Goal: Information Seeking & Learning: Learn about a topic

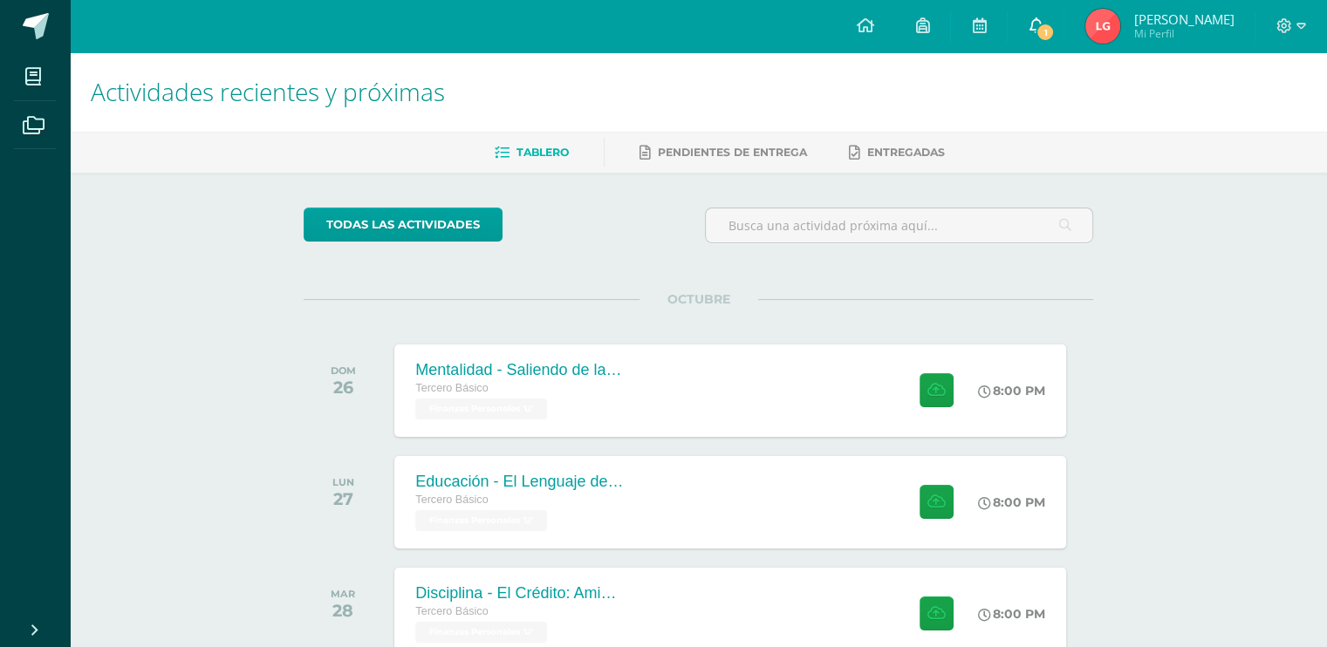
click at [1042, 19] on icon at bounding box center [1035, 25] width 14 height 16
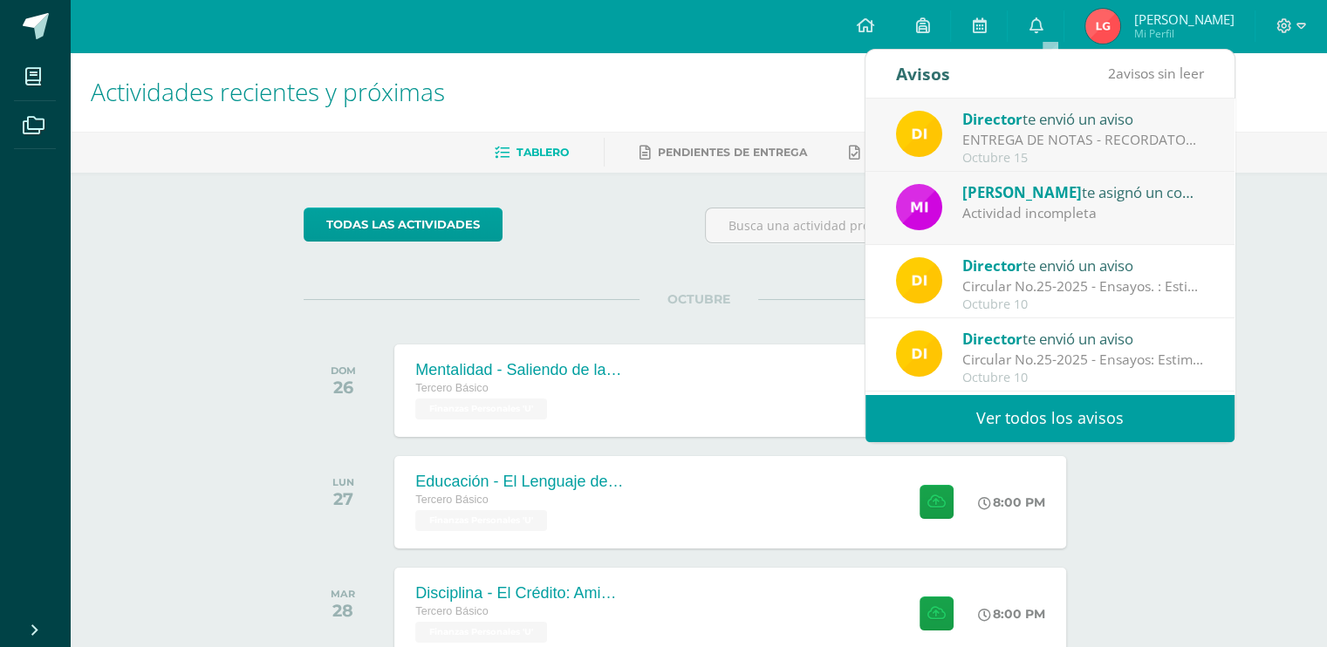
click at [1022, 430] on link "Ver todos los avisos" at bounding box center [1049, 418] width 369 height 48
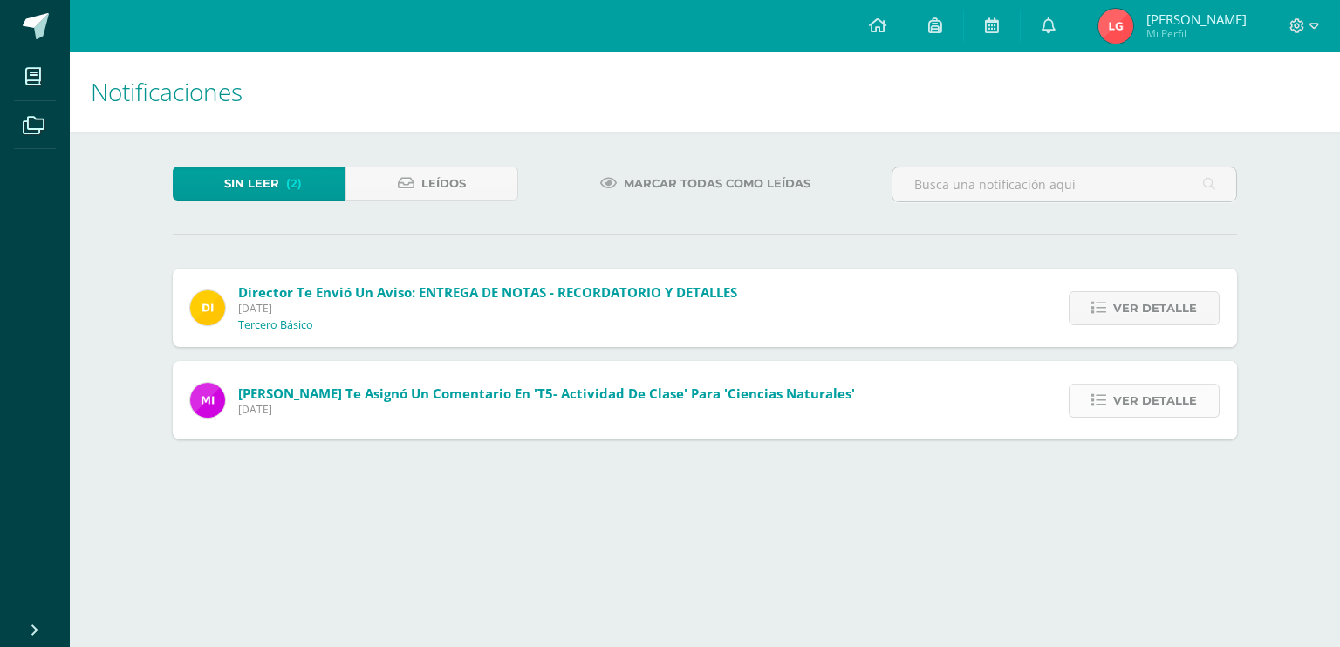
click at [1138, 389] on span "Ver detalle" at bounding box center [1155, 401] width 84 height 32
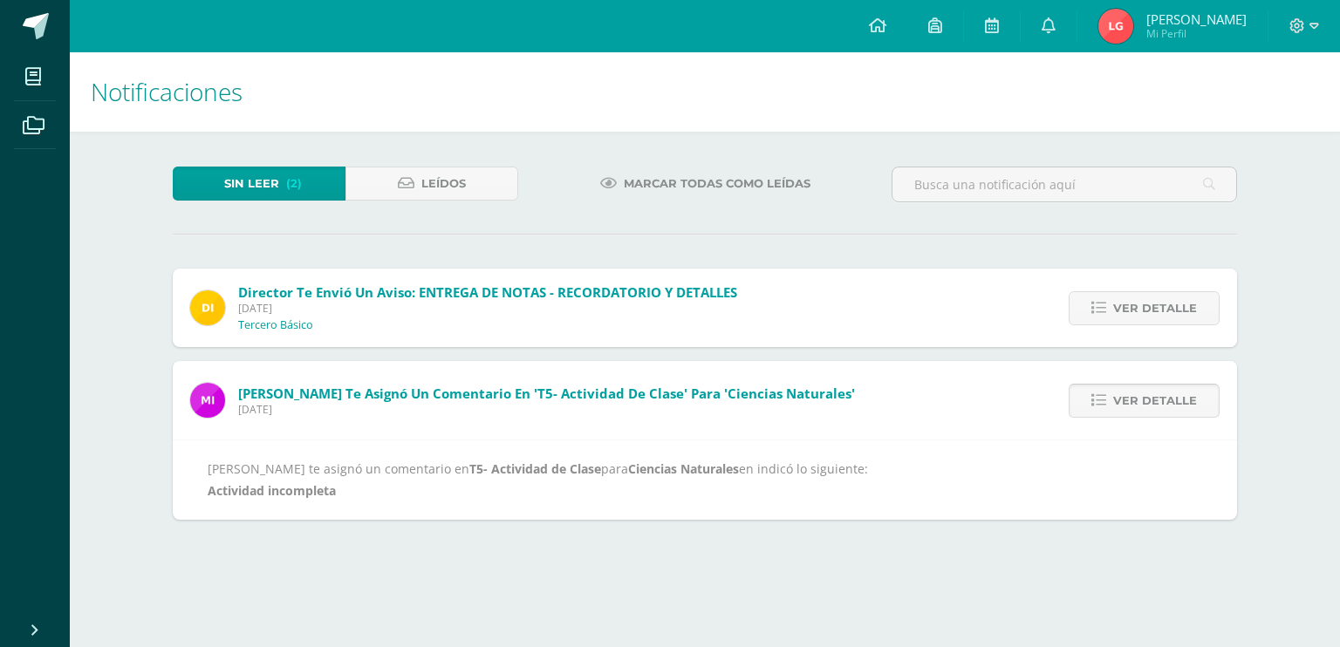
click at [1138, 389] on span "Ver detalle" at bounding box center [1155, 401] width 84 height 32
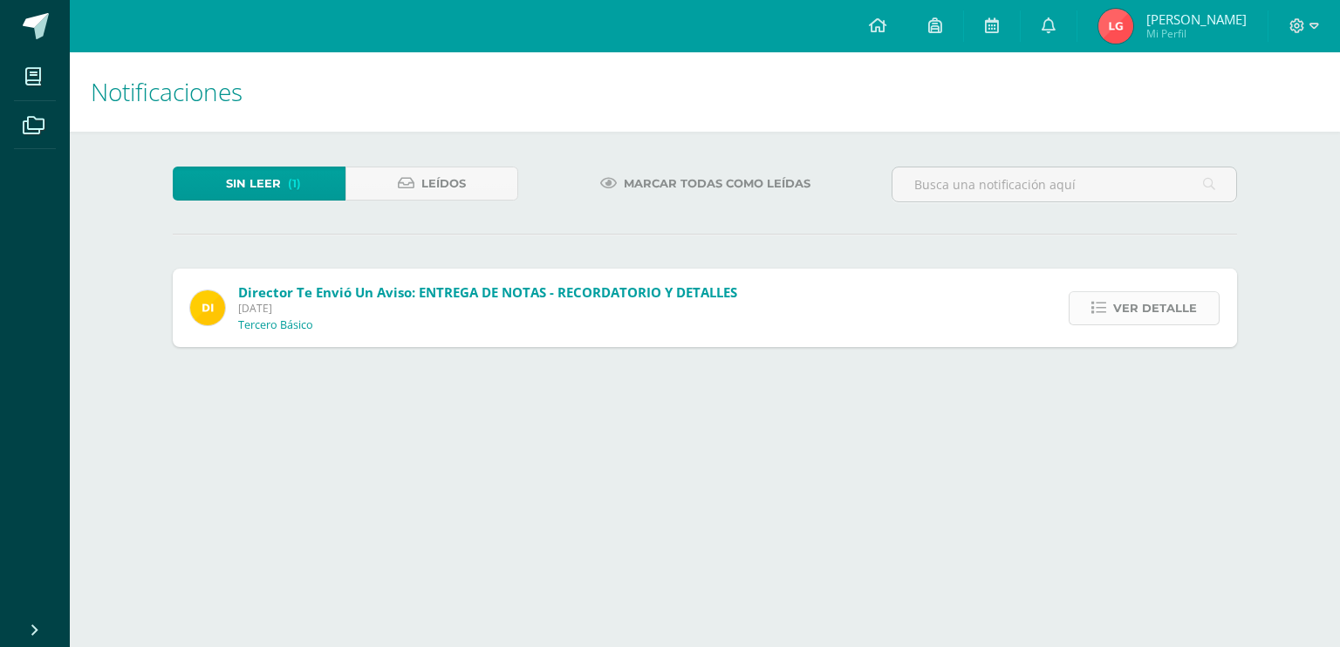
click at [1141, 314] on span "Ver detalle" at bounding box center [1155, 308] width 84 height 32
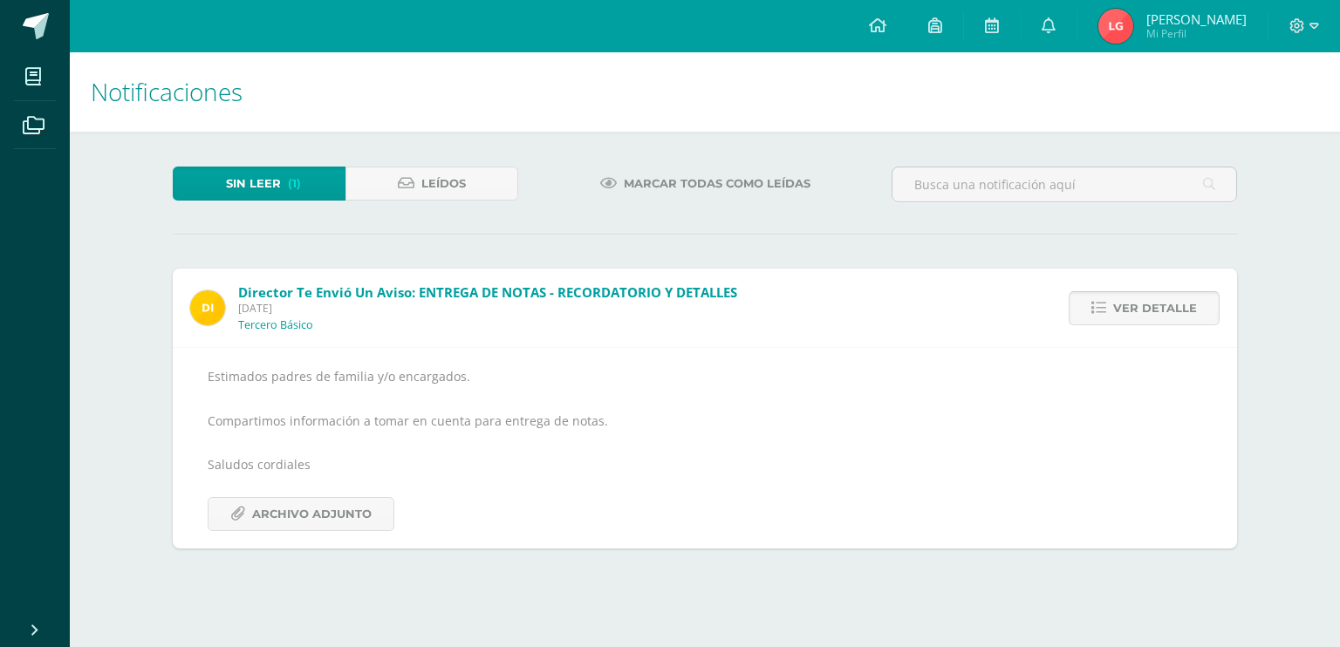
click at [1141, 314] on span "Ver detalle" at bounding box center [1155, 308] width 84 height 32
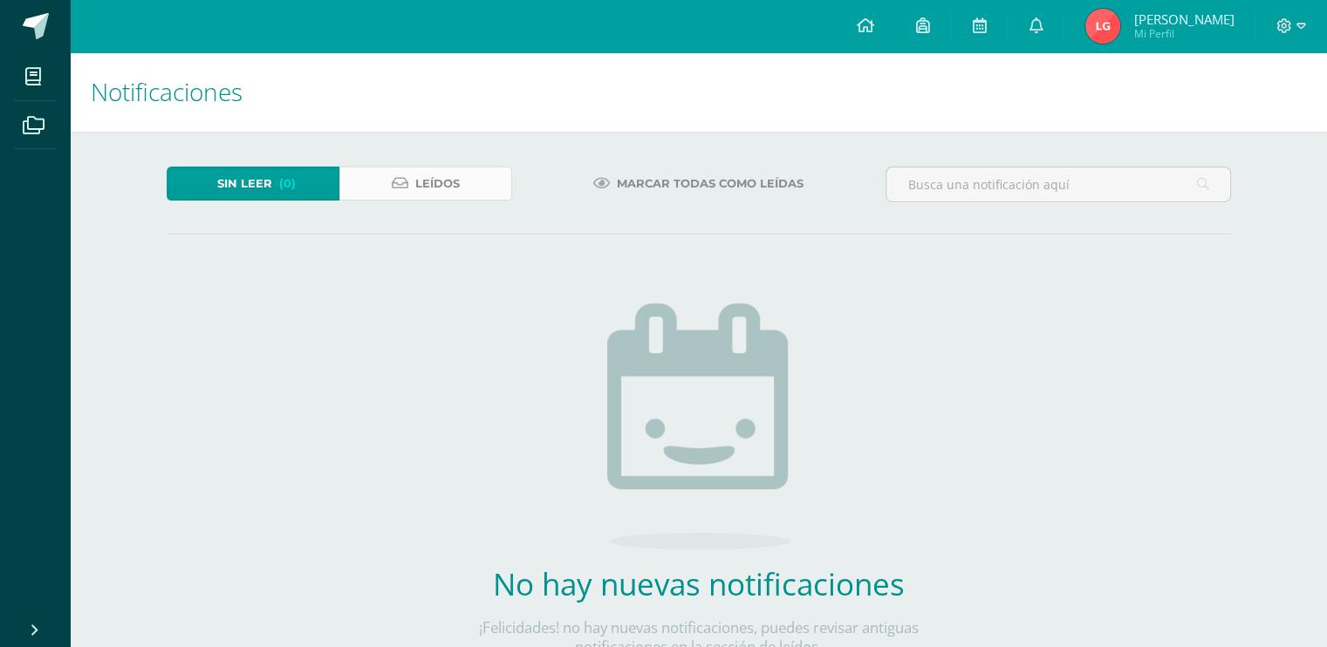
click at [432, 174] on span "Leídos" at bounding box center [437, 183] width 44 height 32
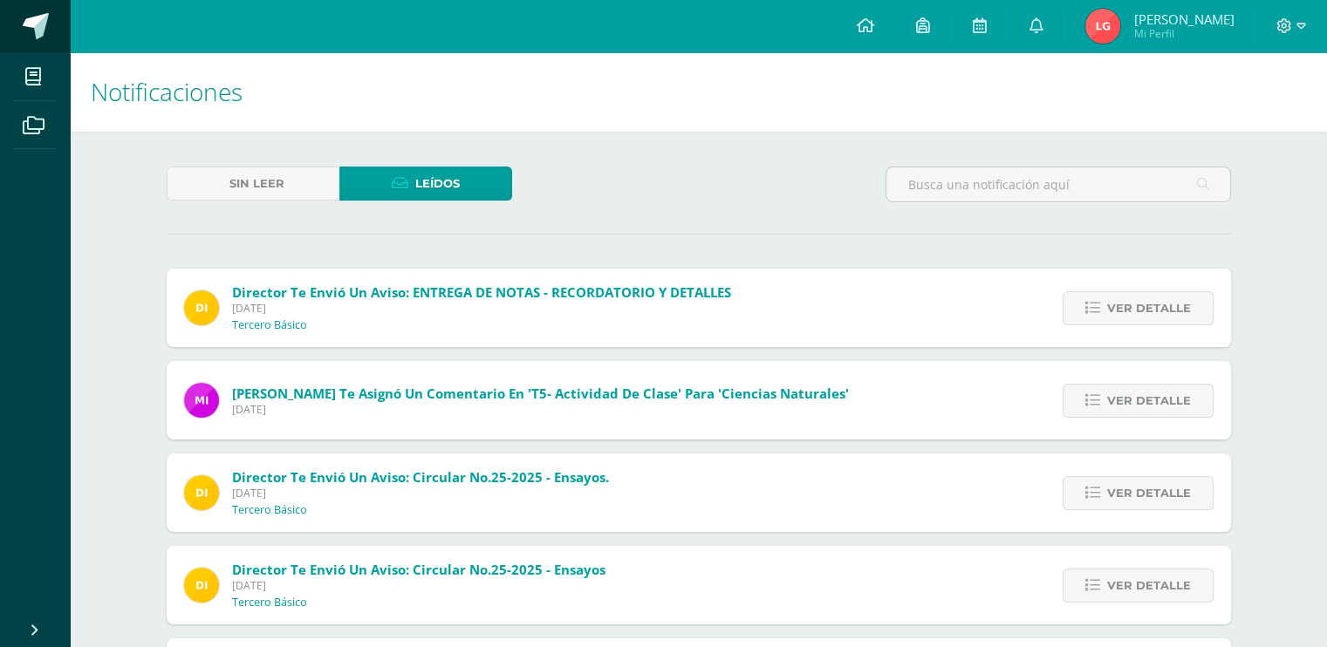
click at [56, 32] on span at bounding box center [96, 27] width 82 height 37
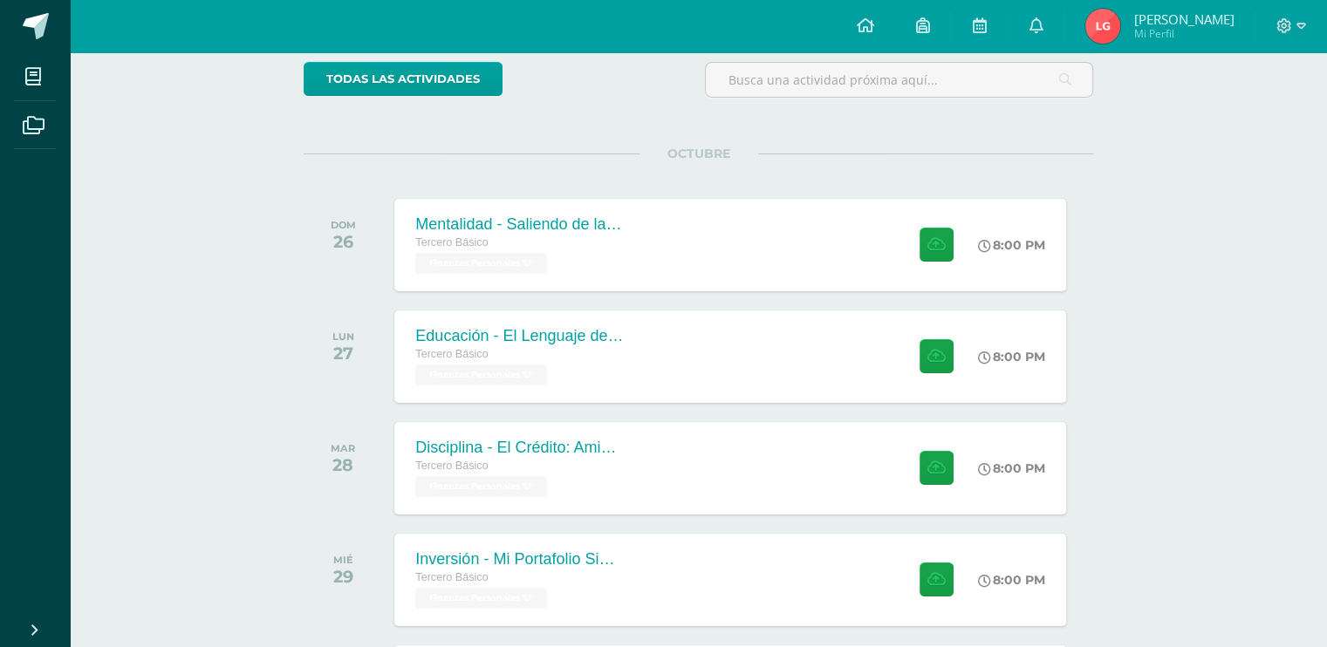
scroll to position [147, 0]
click at [573, 241] on div "Tercero Básico" at bounding box center [518, 242] width 211 height 19
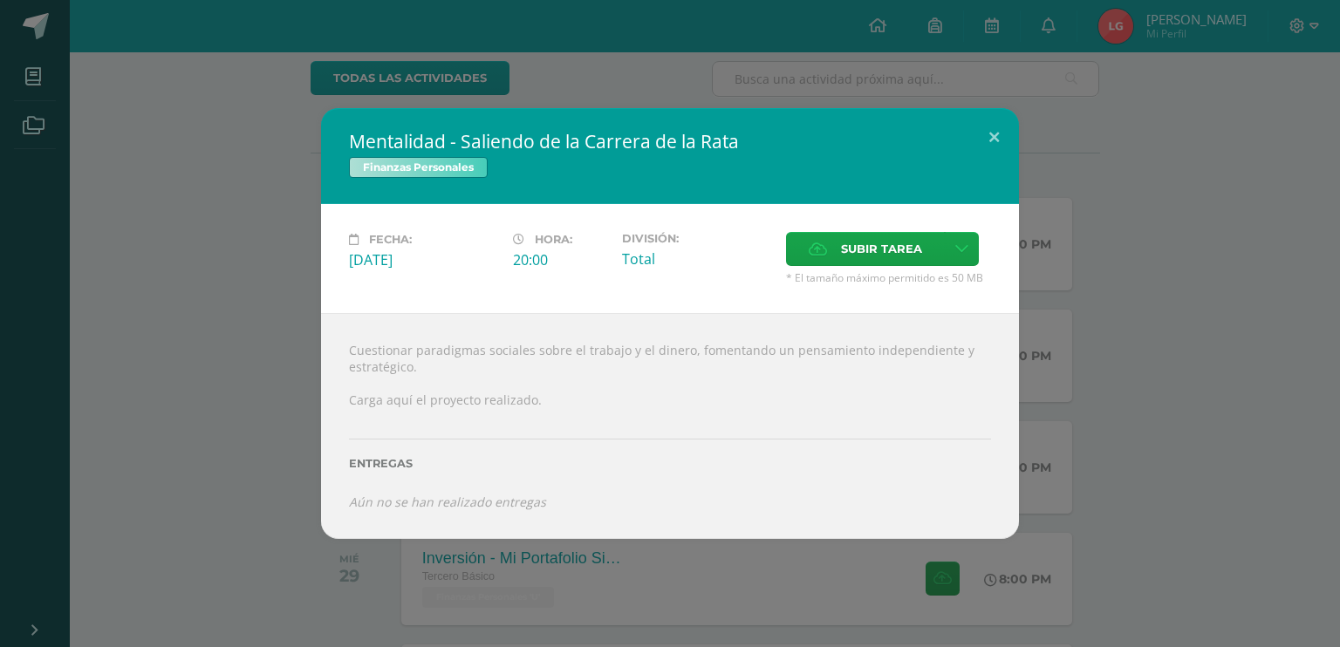
click at [202, 339] on div "Mentalidad - Saliendo de la Carrera de la Rata Finanzas Personales Fecha: [DATE…" at bounding box center [670, 323] width 1326 height 431
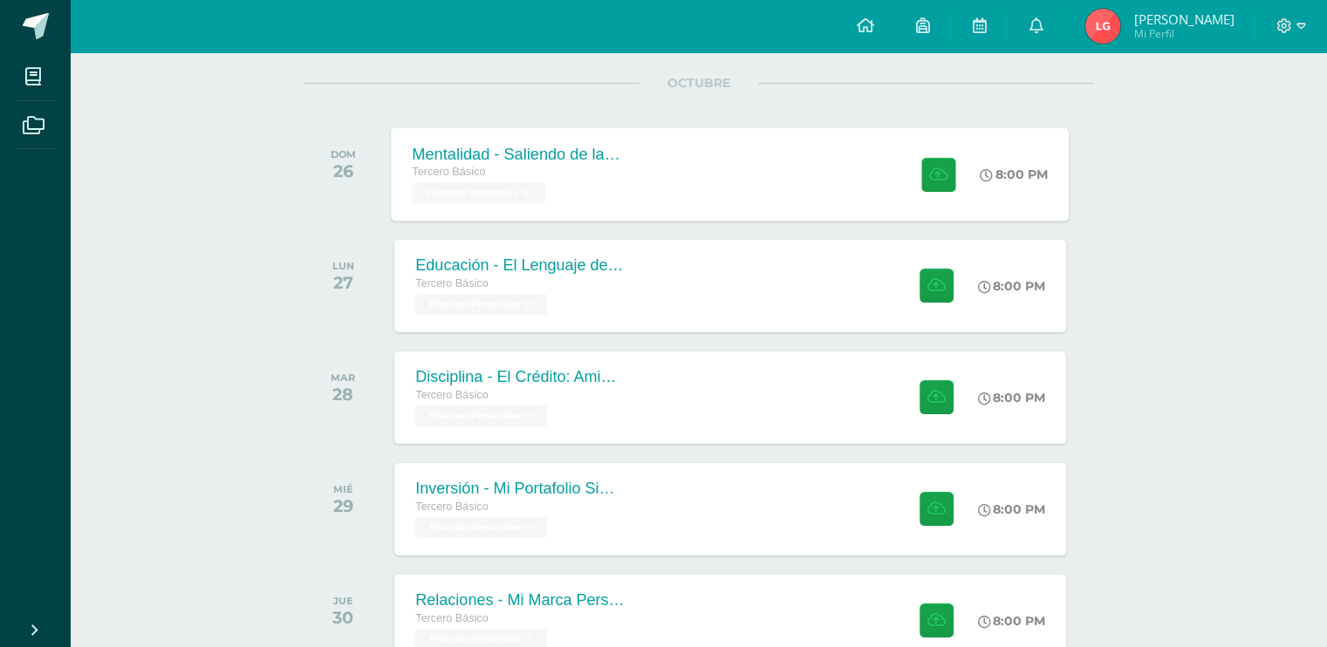
scroll to position [447, 0]
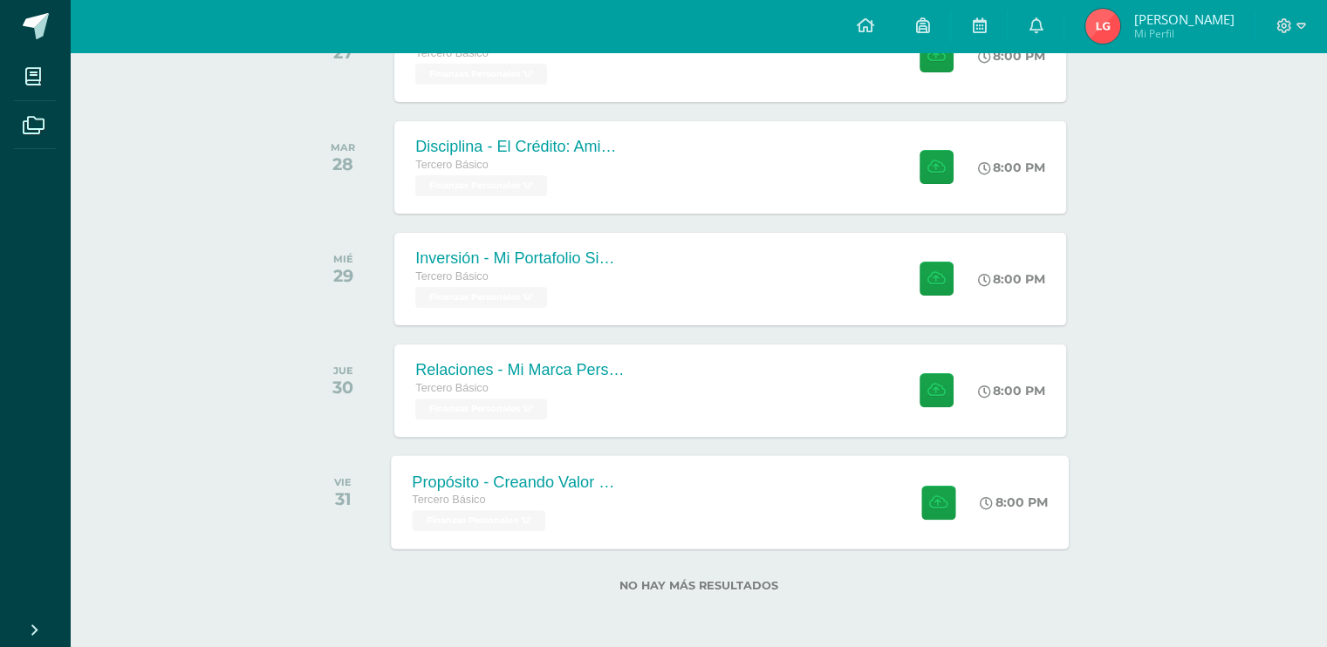
click at [534, 478] on div "Propósito - Creando Valor Sostenible" at bounding box center [518, 482] width 211 height 18
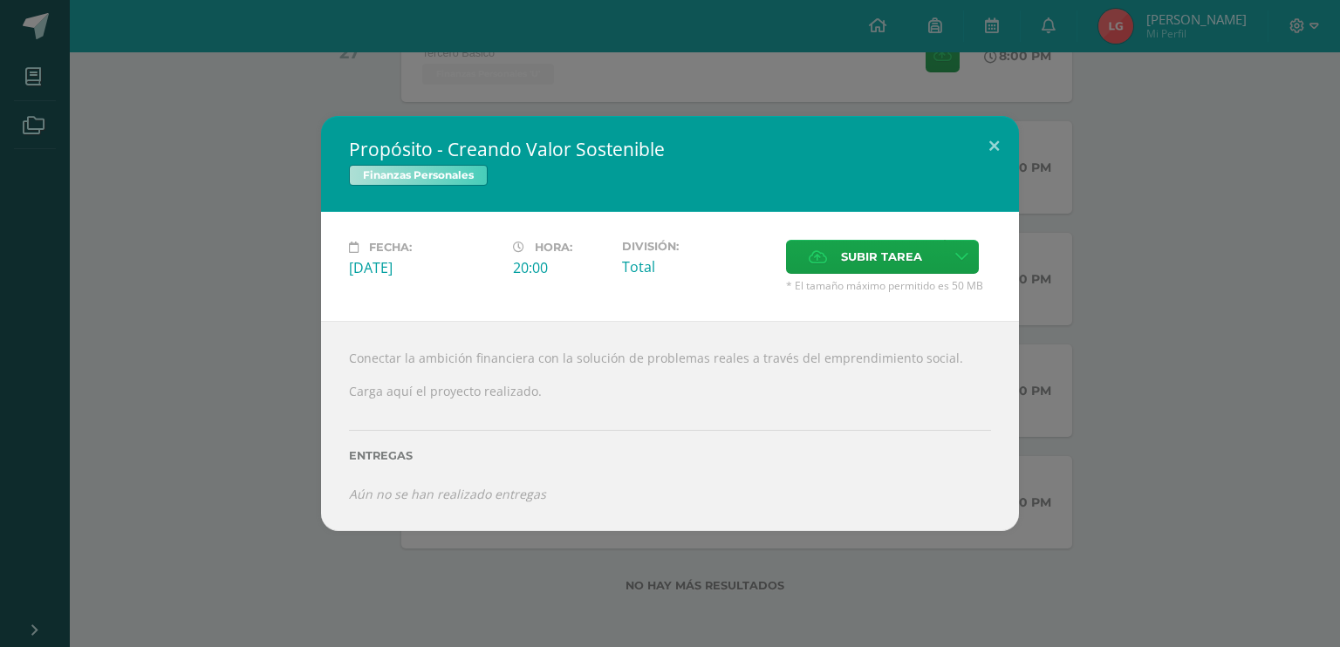
click at [92, 211] on div "Propósito - Creando Valor Sostenible Finanzas Personales Fecha: Viernes 31 de O…" at bounding box center [670, 323] width 1326 height 414
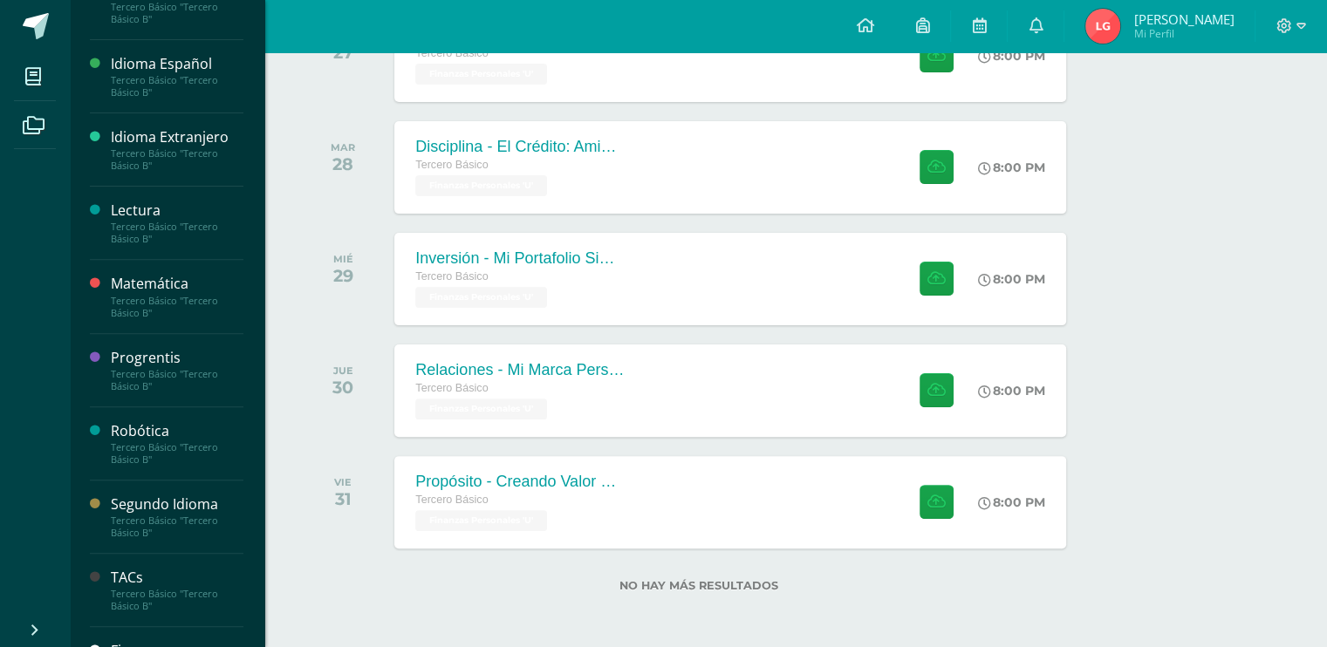
scroll to position [633, 0]
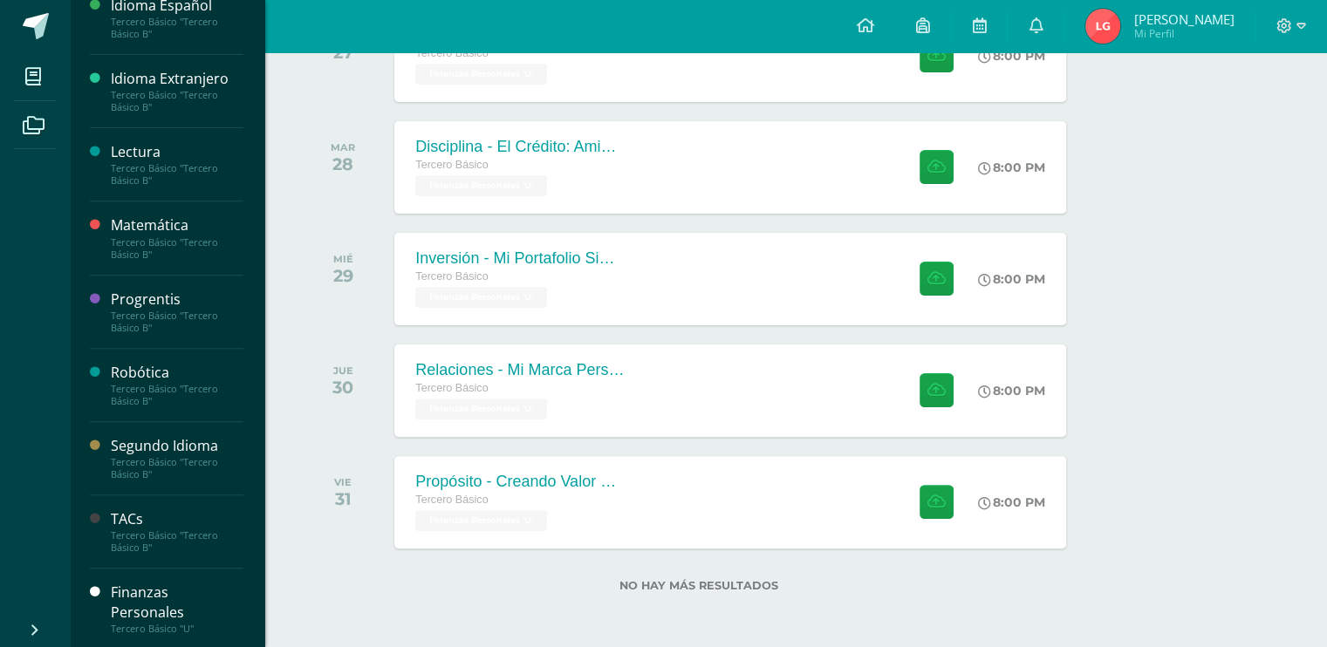
click at [126, 611] on div "Finanzas Personales" at bounding box center [177, 603] width 133 height 40
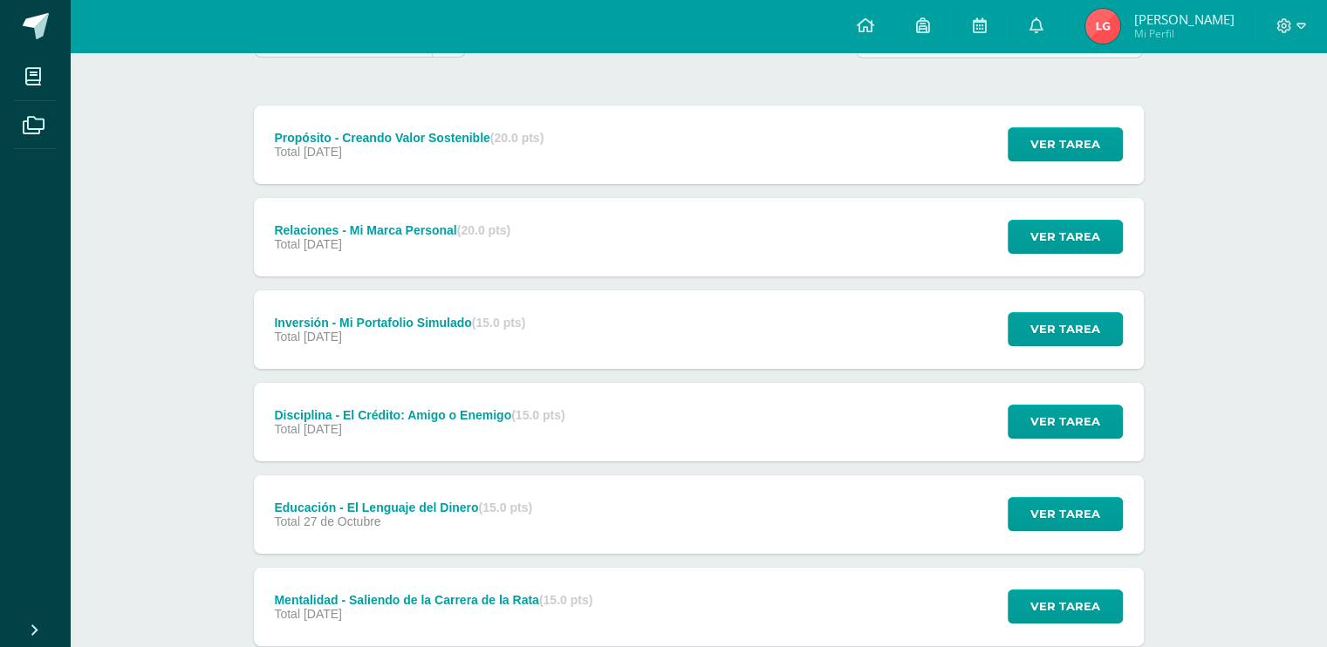
scroll to position [300, 0]
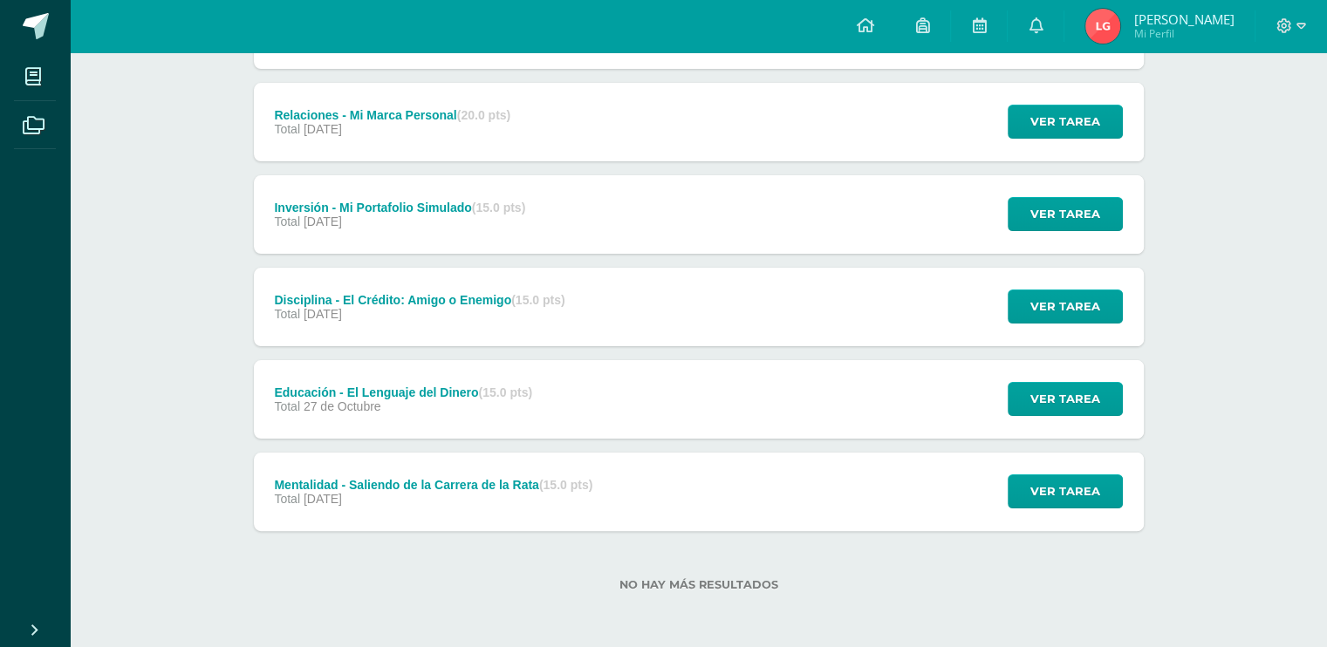
click at [656, 481] on div "Mentalidad - Saliendo de la Carrera de la Rata (15.0 pts) Total [DATE] Ver tare…" at bounding box center [699, 492] width 890 height 78
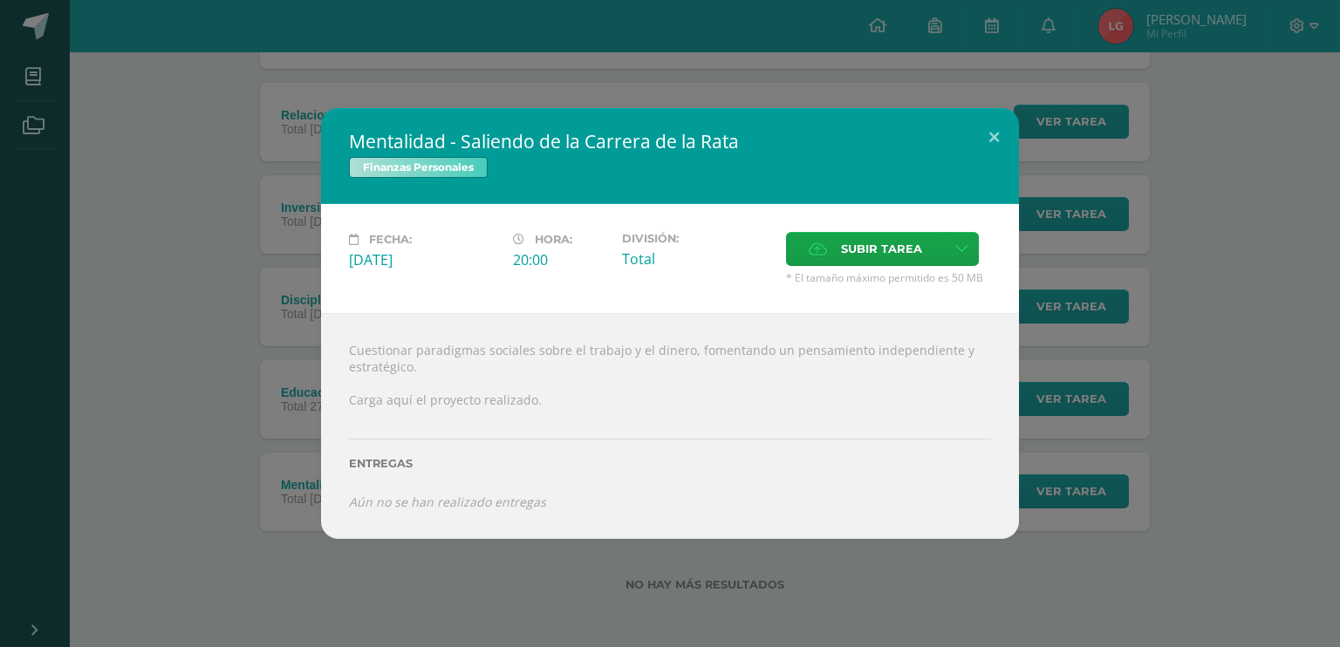
click at [264, 340] on div "Mentalidad - Saliendo de la Carrera de la Rata Finanzas Personales Fecha: [DATE…" at bounding box center [670, 323] width 1326 height 431
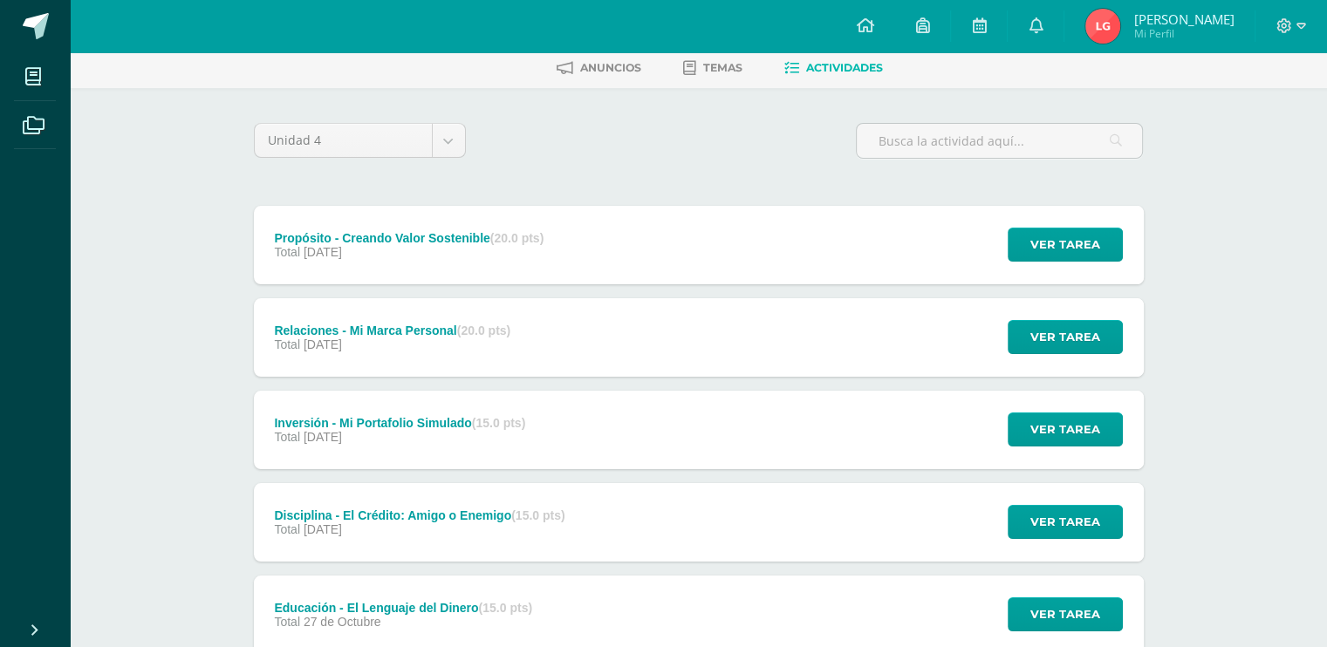
scroll to position [84, 0]
